Goal: Use online tool/utility: Utilize a website feature to perform a specific function

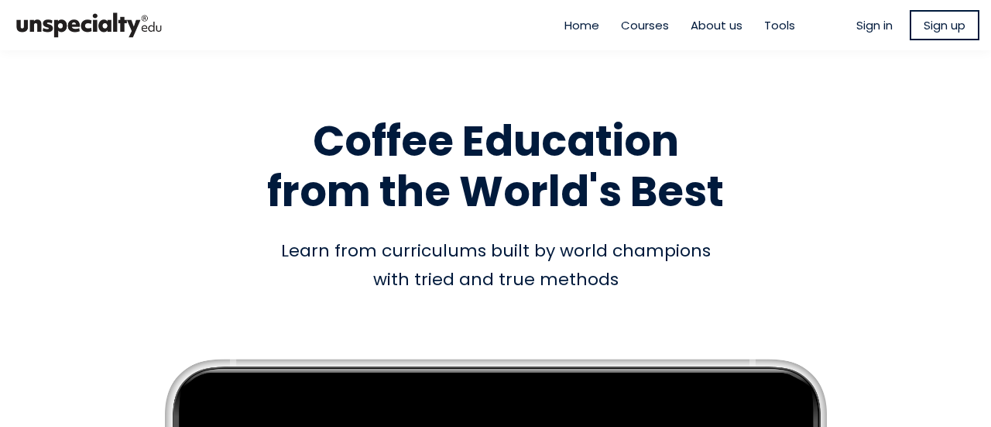
click at [766, 26] on span "Tools" at bounding box center [779, 25] width 31 height 18
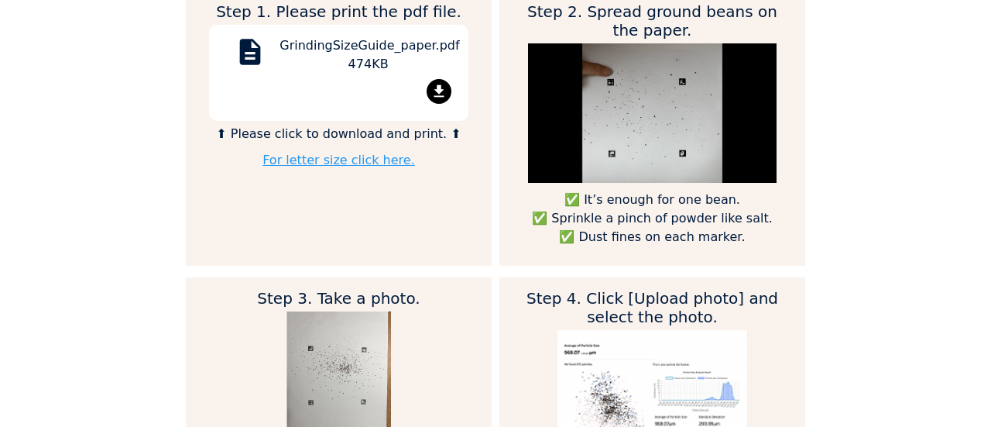
scroll to position [1084, 0]
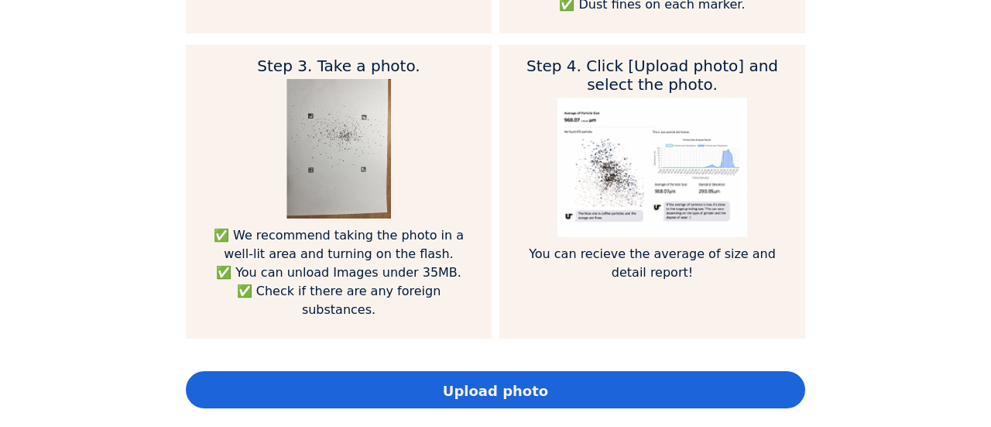
click at [45, 157] on div "Home Courses About us Tools Sign in" at bounding box center [495, 213] width 991 height 427
click at [529, 380] on span "Upload photo" at bounding box center [495, 390] width 105 height 21
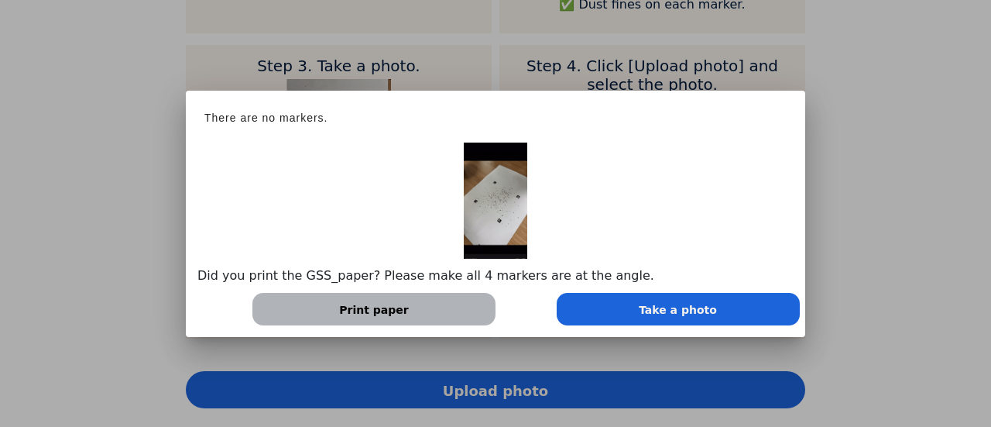
click at [0, 313] on div at bounding box center [495, 213] width 991 height 427
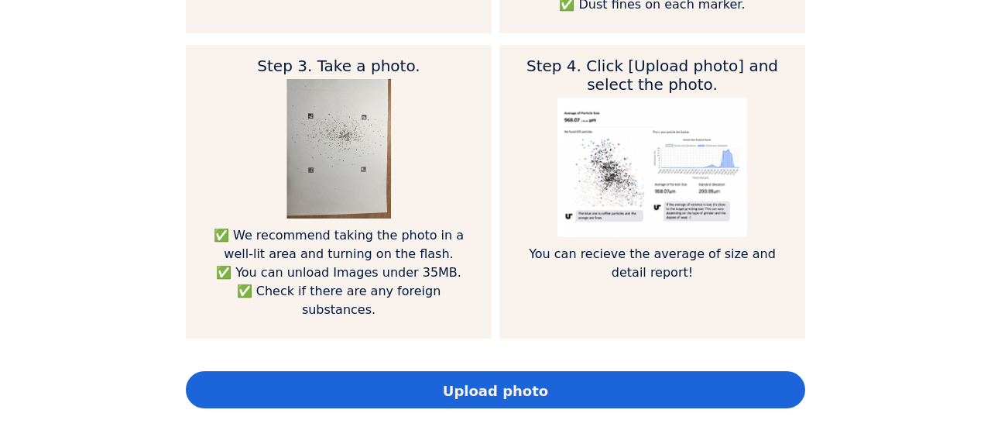
click at [832, 139] on div "Home Courses About us Tools Sign in" at bounding box center [495, 213] width 991 height 427
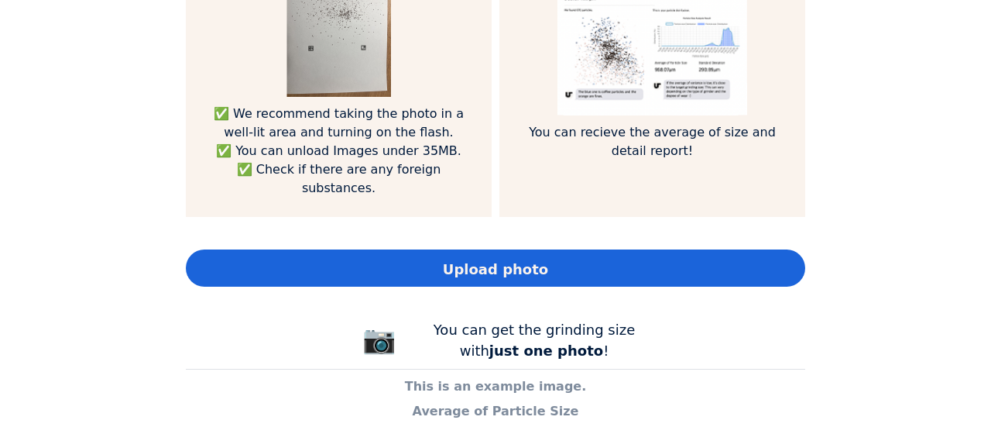
scroll to position [1239, 0]
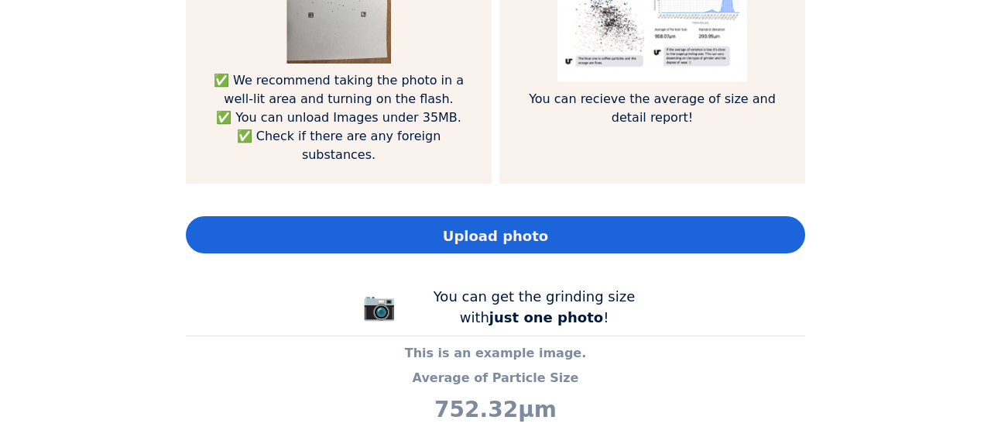
drag, startPoint x: 93, startPoint y: 291, endPoint x: 105, endPoint y: 289, distance: 12.6
click at [99, 287] on div "Home Courses About us Tools Sign in" at bounding box center [495, 213] width 991 height 427
click at [474, 227] on div "Upload photo" at bounding box center [495, 234] width 619 height 37
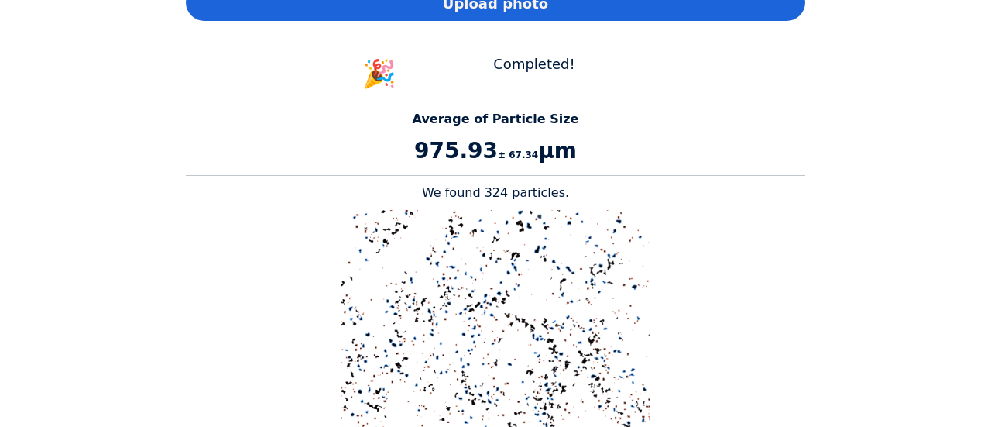
scroll to position [1548, 0]
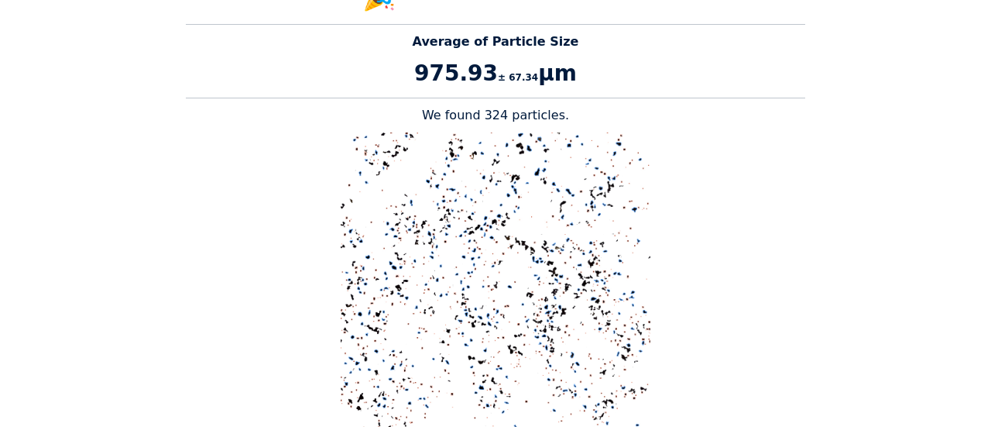
click at [912, 160] on div "Home Courses About us Tools Sign in" at bounding box center [495, 213] width 991 height 427
click at [769, 160] on p at bounding box center [495, 287] width 619 height 310
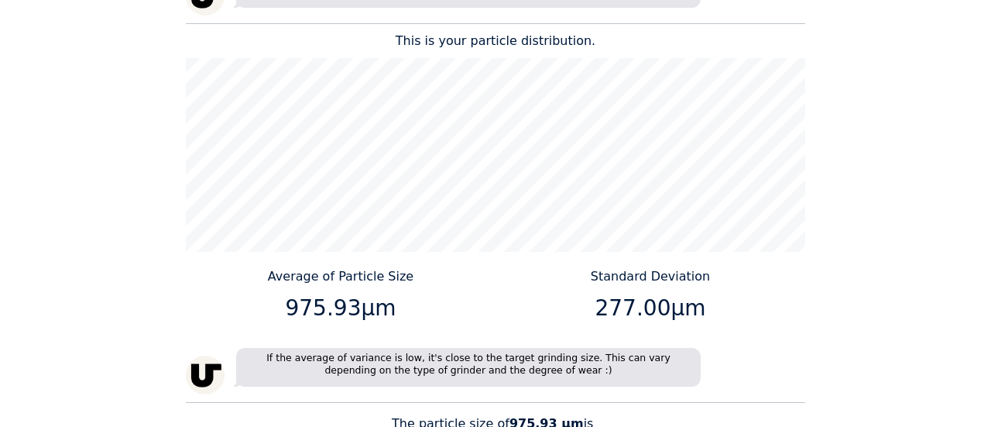
scroll to position [2090, 0]
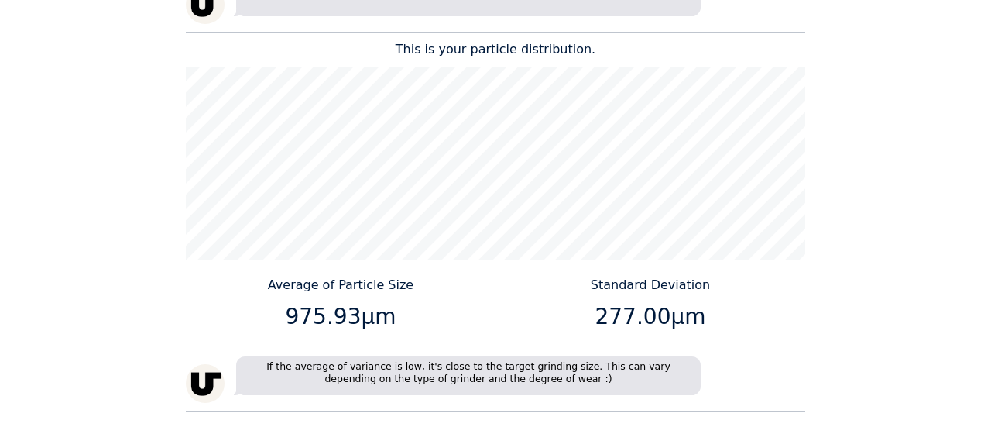
drag, startPoint x: 886, startPoint y: 257, endPoint x: 851, endPoint y: 261, distance: 35.0
click at [886, 257] on div "Home Courses About us Tools Sign in" at bounding box center [495, 213] width 991 height 427
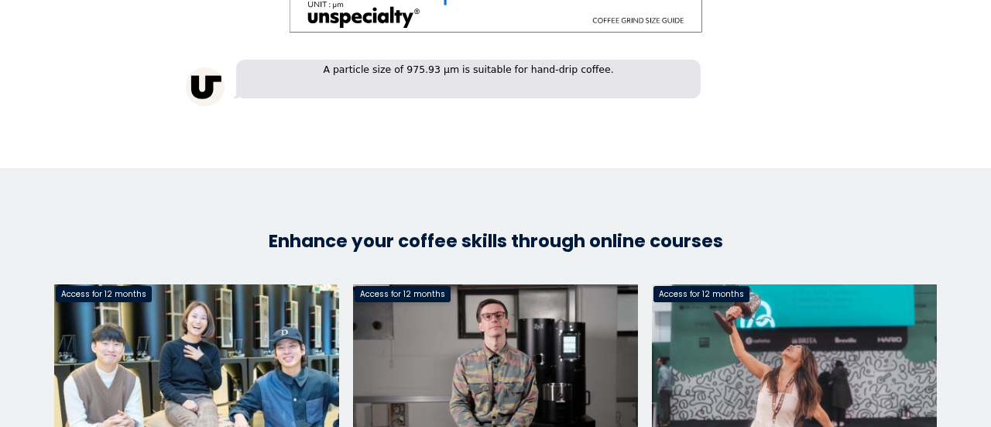
scroll to position [2787, 0]
